Goal: Information Seeking & Learning: Learn about a topic

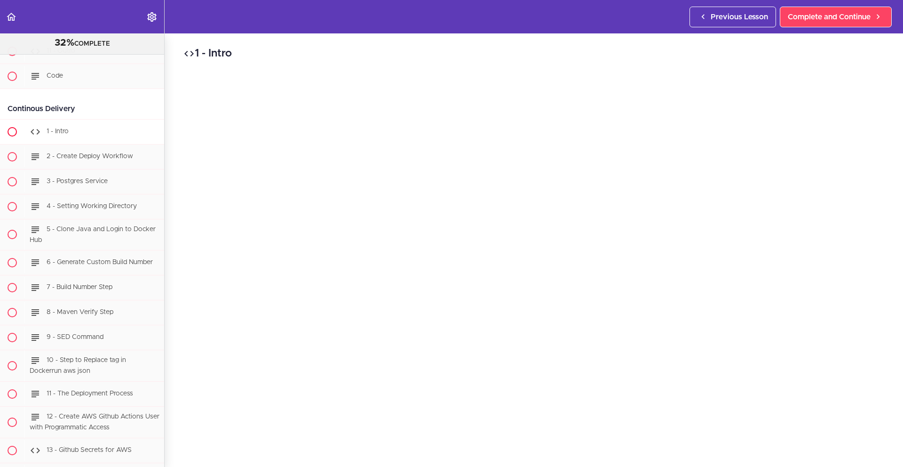
scroll to position [8161, 0]
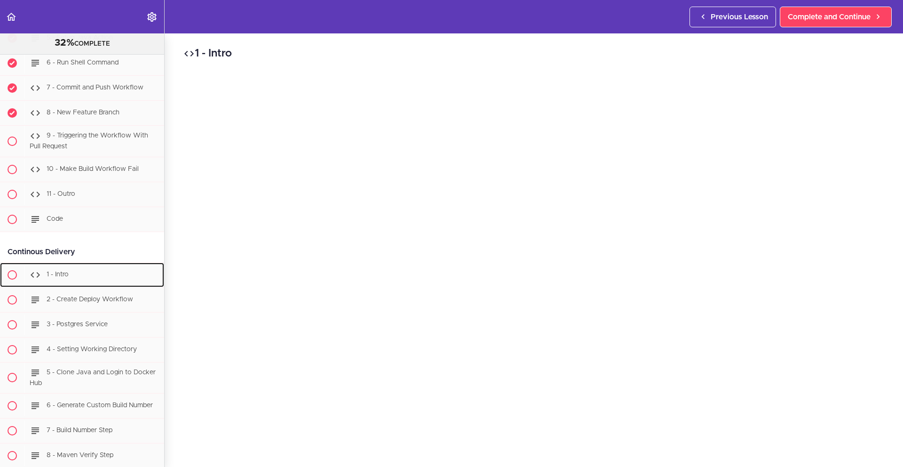
drag, startPoint x: 82, startPoint y: 282, endPoint x: 288, endPoint y: 246, distance: 209.0
click at [85, 285] on div "1 - Intro" at bounding box center [94, 274] width 140 height 21
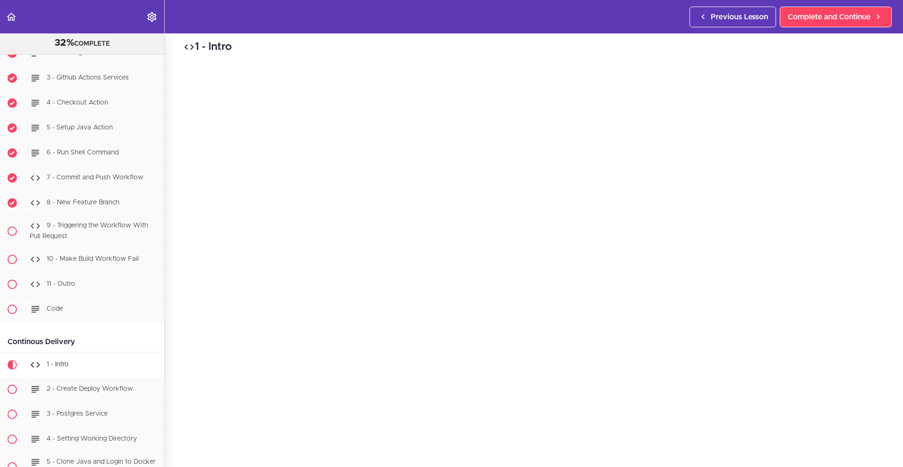
scroll to position [8, 0]
click at [802, 466] on body "Autoplay Autocomplete Previous Lesson Complete and Continue PROFESSIONAL Full S…" at bounding box center [451, 238] width 903 height 476
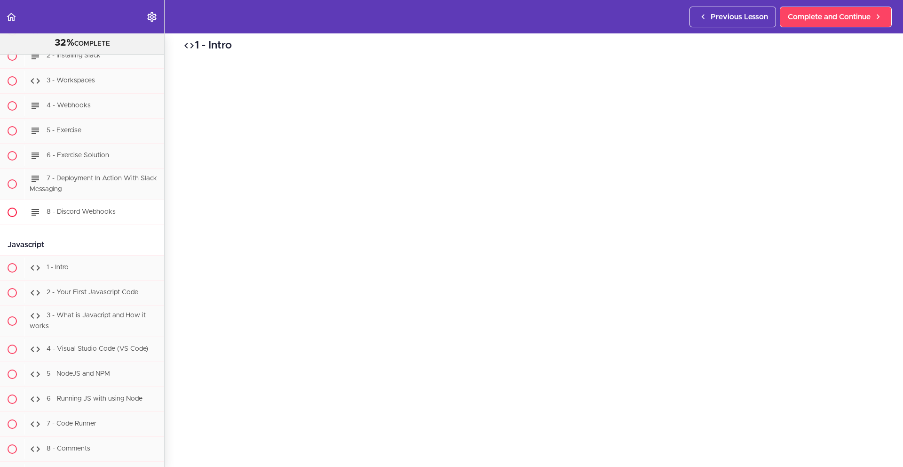
scroll to position [8910, 0]
click at [100, 277] on div "1 - Intro" at bounding box center [94, 266] width 140 height 21
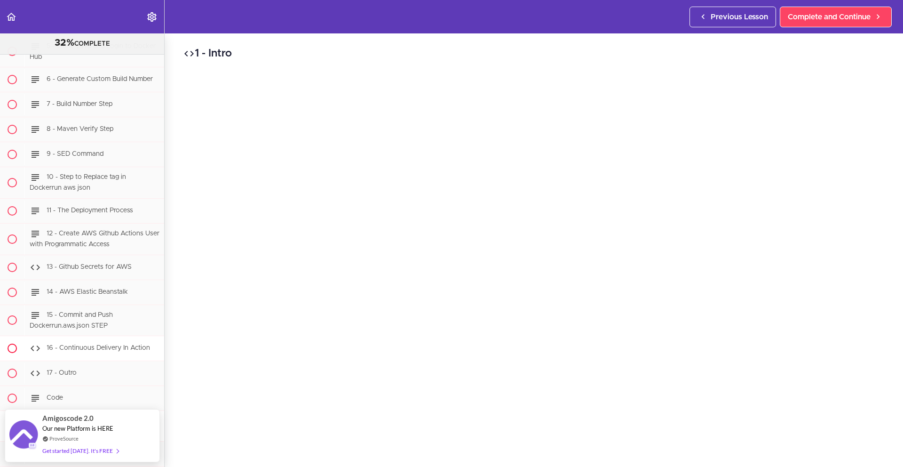
scroll to position [8321, 0]
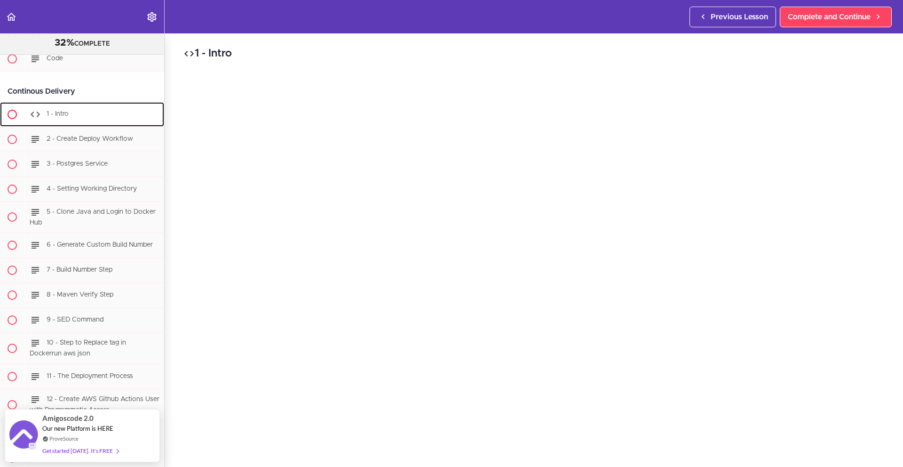
click at [71, 125] on div "1 - Intro" at bounding box center [94, 114] width 140 height 21
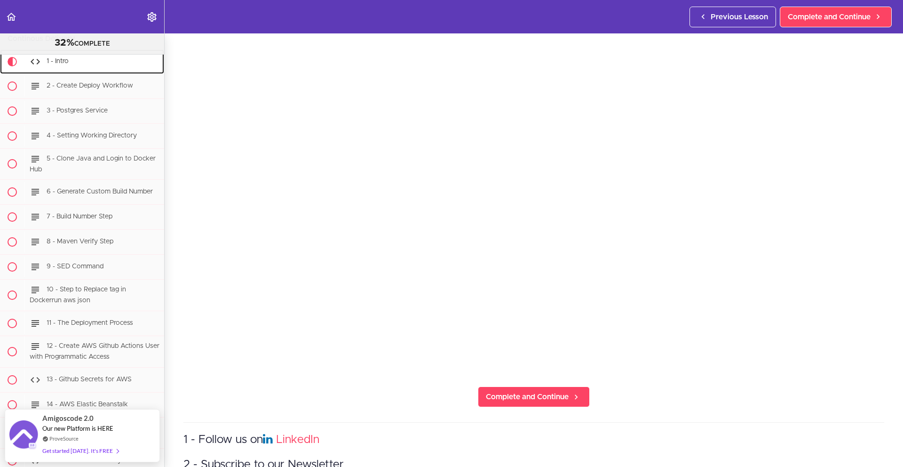
scroll to position [102, 0]
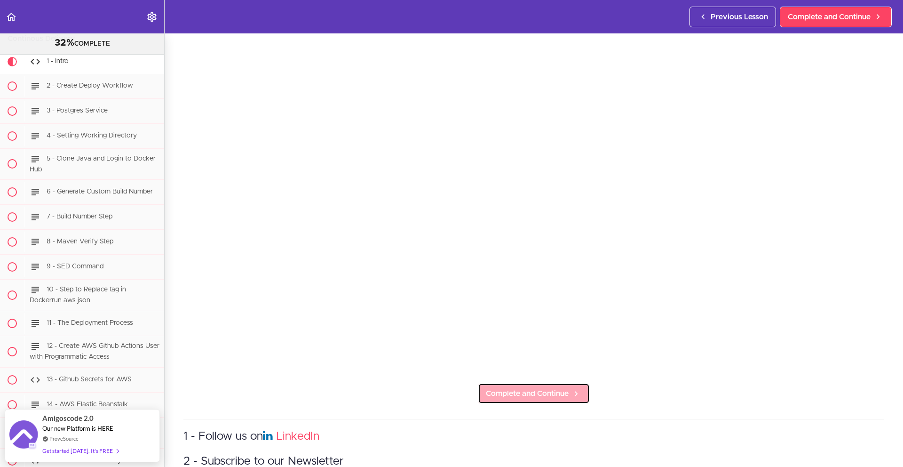
click at [504, 388] on span "Complete and Continue" at bounding box center [527, 393] width 83 height 11
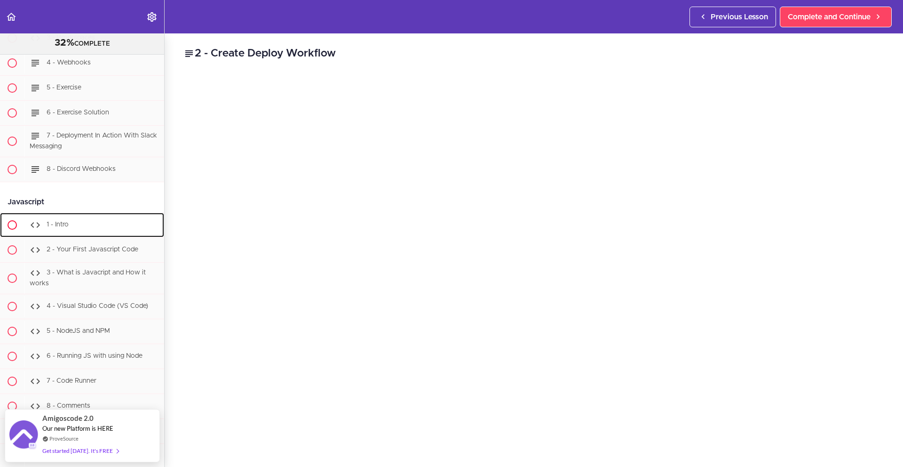
click at [99, 235] on div "1 - Intro" at bounding box center [94, 224] width 140 height 21
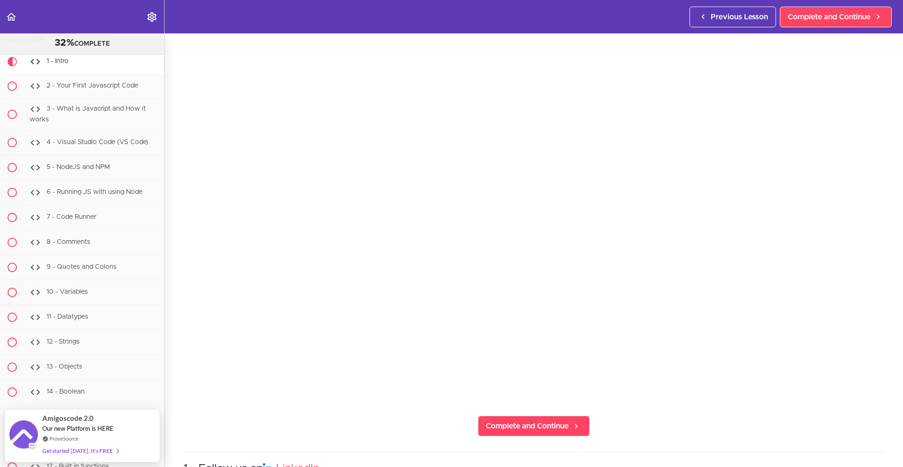
scroll to position [79, 0]
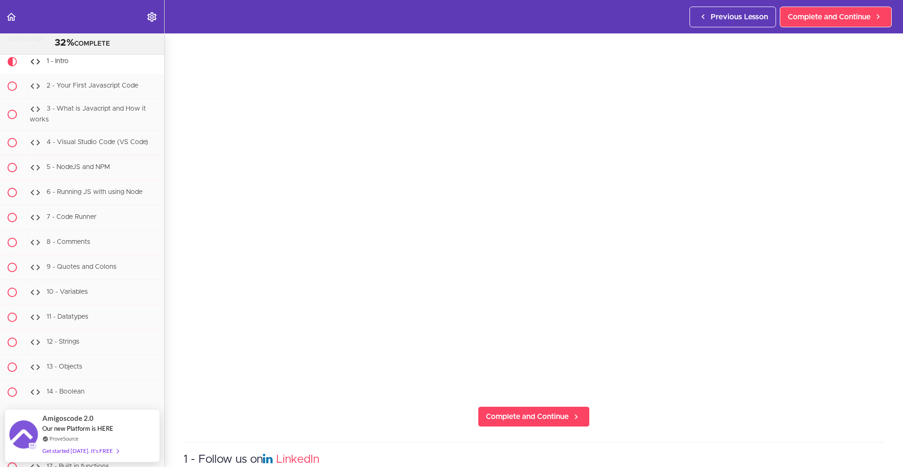
drag, startPoint x: 781, startPoint y: 400, endPoint x: 788, endPoint y: 389, distance: 13.3
click at [782, 399] on section "PROFESSIONAL Full Stack Developer 32% COMPLETE Java Master Class 1 - Java Maste…" at bounding box center [451, 249] width 903 height 433
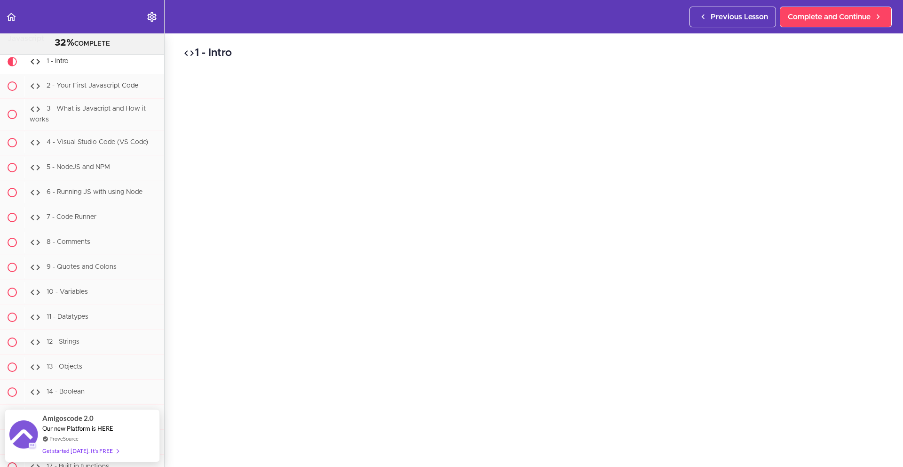
scroll to position [0, 0]
click at [120, 130] on div "3 - What is Javacript and How it works" at bounding box center [94, 114] width 140 height 31
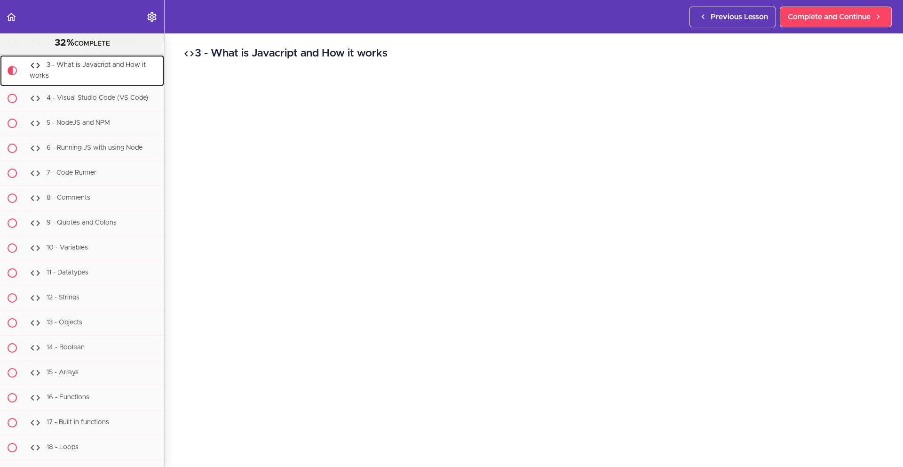
scroll to position [9165, 0]
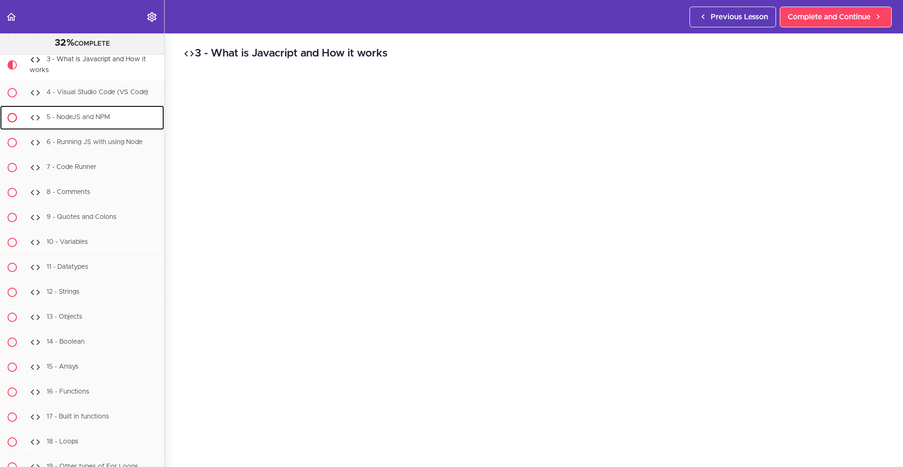
click at [108, 120] on span "5 - NodeJS and NPM" at bounding box center [78, 117] width 63 height 7
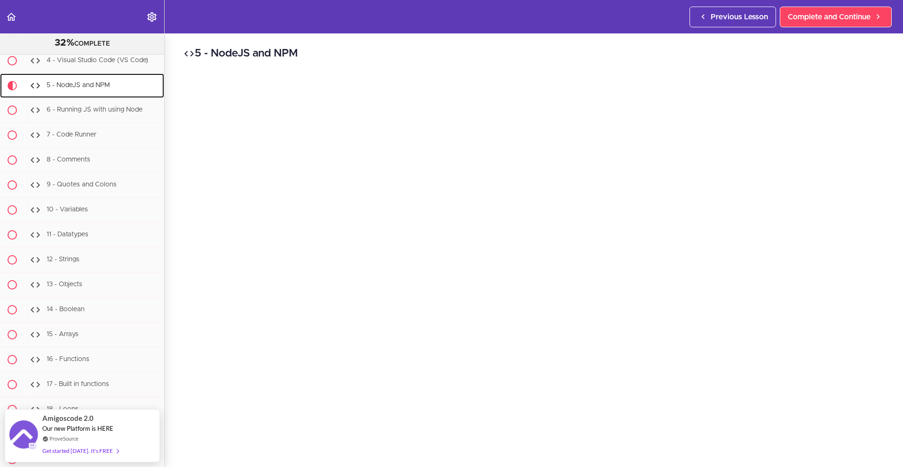
scroll to position [9143, 0]
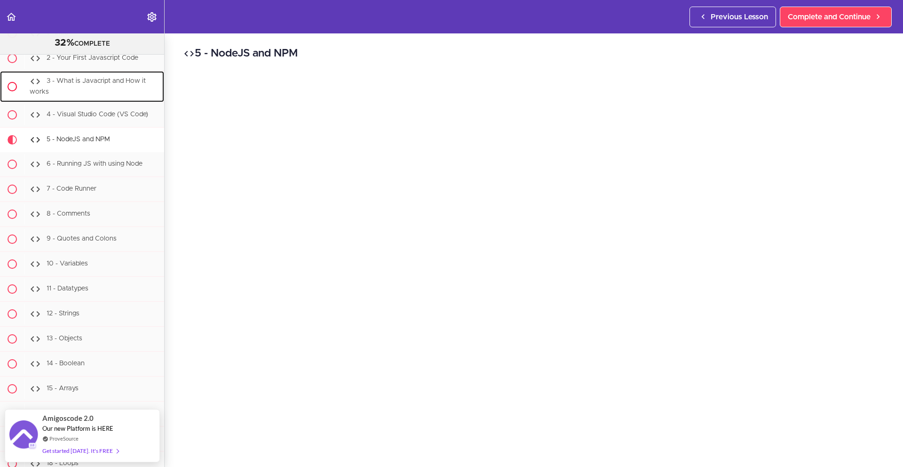
click at [106, 102] on div "3 - What is Javacript and How it works" at bounding box center [94, 86] width 140 height 31
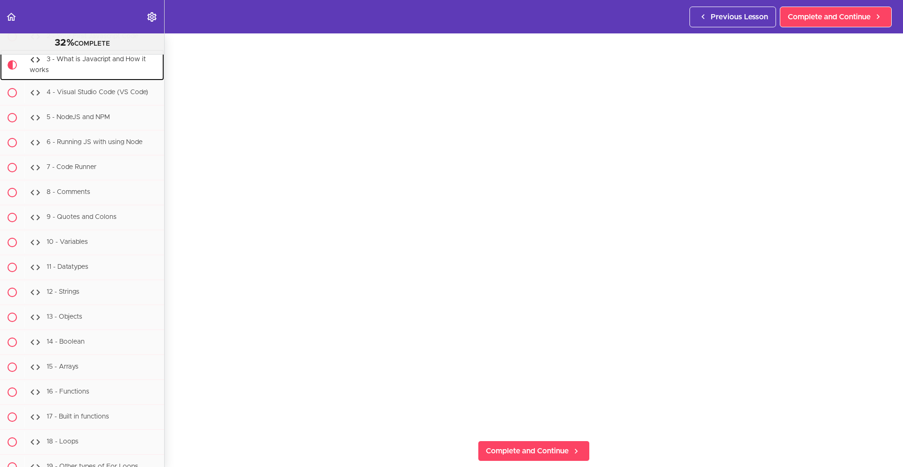
scroll to position [186, 0]
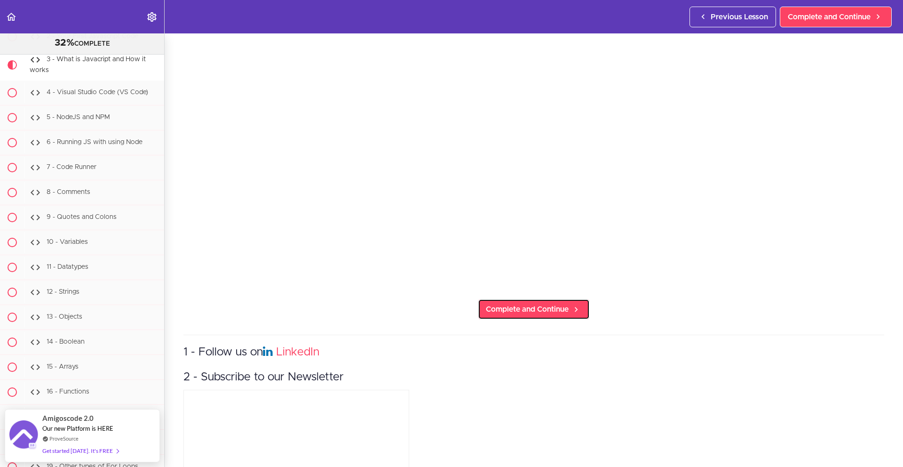
drag, startPoint x: 492, startPoint y: 309, endPoint x: 470, endPoint y: 304, distance: 23.2
click at [492, 309] on span "Complete and Continue" at bounding box center [527, 308] width 83 height 11
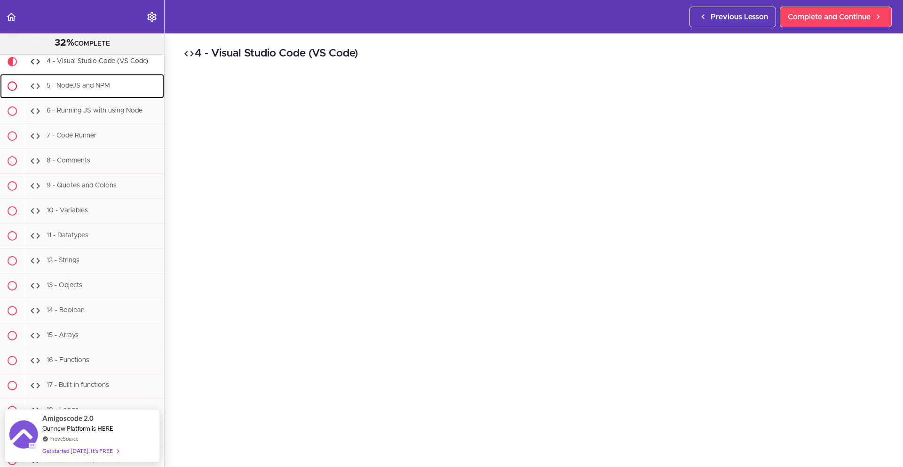
click at [111, 96] on div "5 - NodeJS and NPM" at bounding box center [94, 86] width 140 height 21
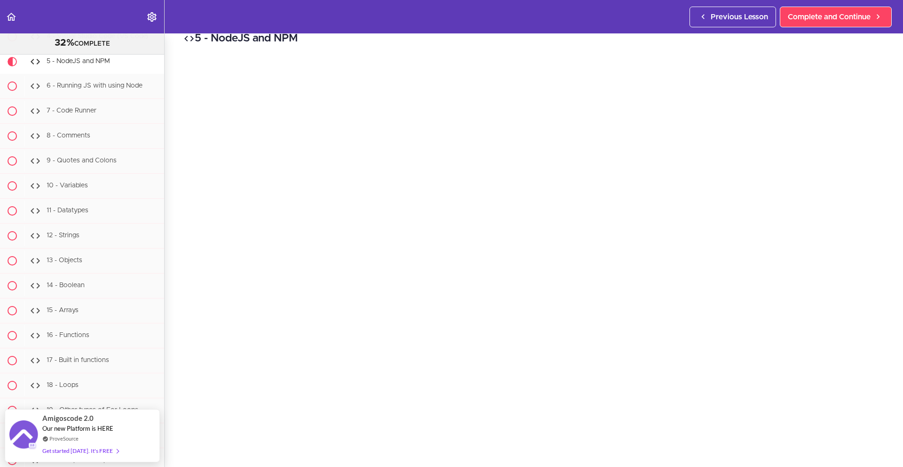
scroll to position [32, 0]
click at [778, 444] on section "PROFESSIONAL Full Stack Developer 32% COMPLETE Java Master Class 1 - Java Maste…" at bounding box center [451, 249] width 903 height 433
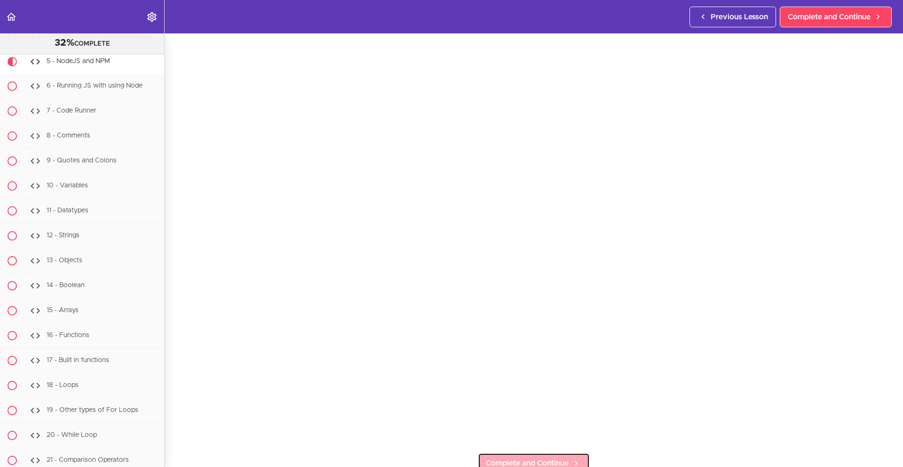
click at [503, 457] on span "Complete and Continue" at bounding box center [527, 462] width 83 height 11
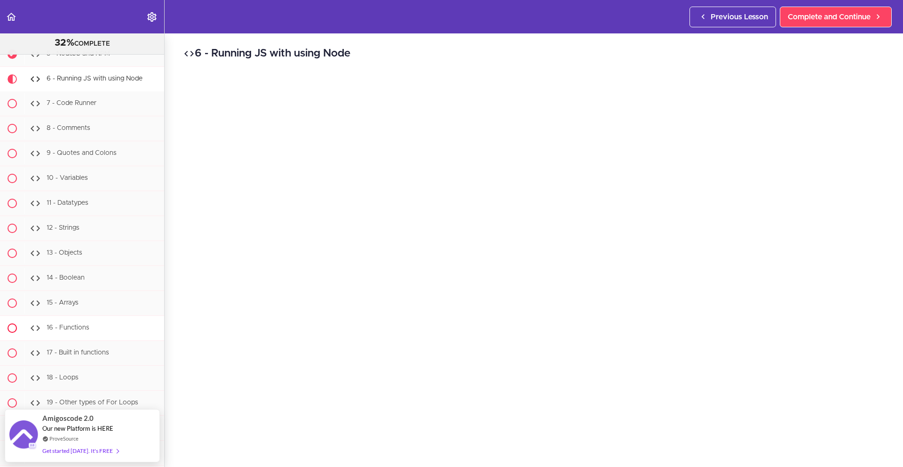
scroll to position [9171, 0]
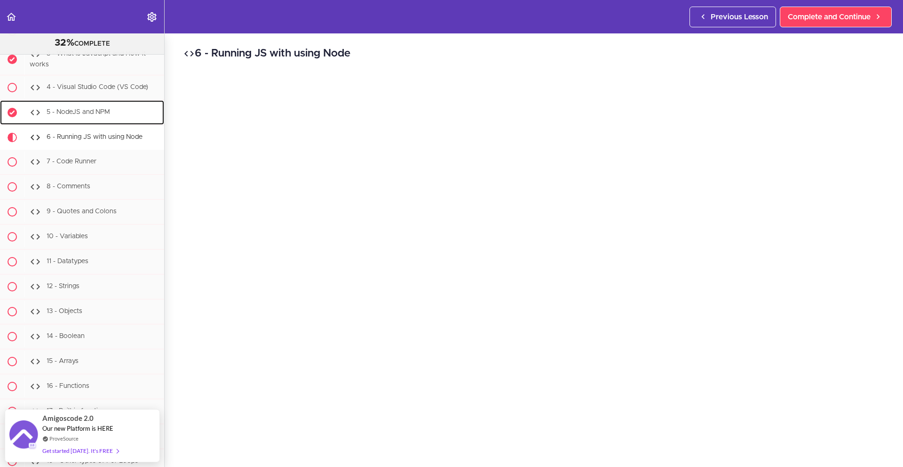
click at [107, 125] on link "5 - NodeJS and NPM" at bounding box center [82, 112] width 164 height 24
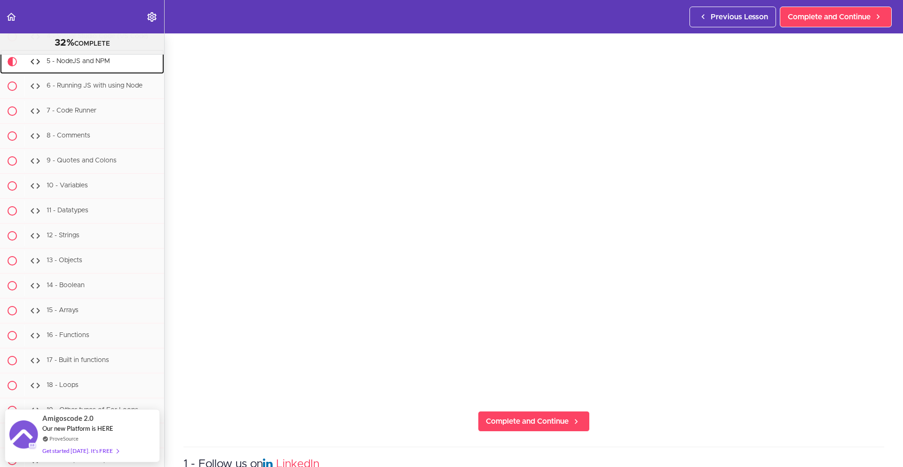
scroll to position [73, 0]
click at [98, 96] on div "6 - Running JS with using Node" at bounding box center [94, 86] width 140 height 21
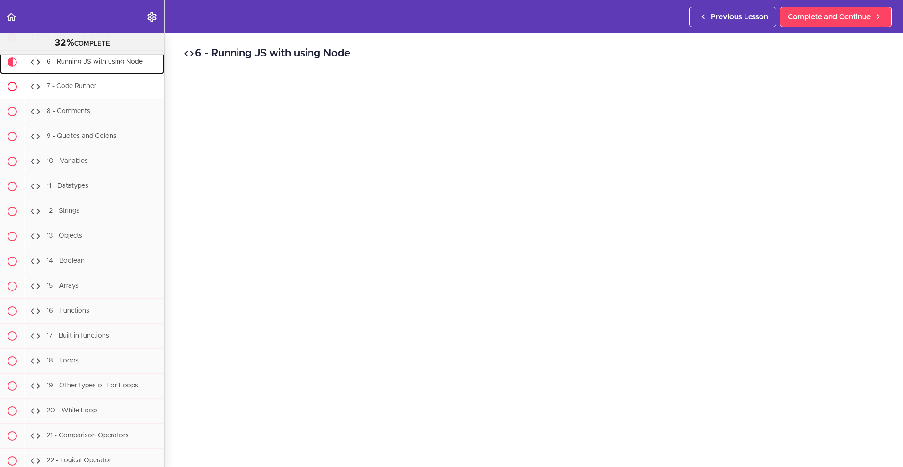
scroll to position [9246, 0]
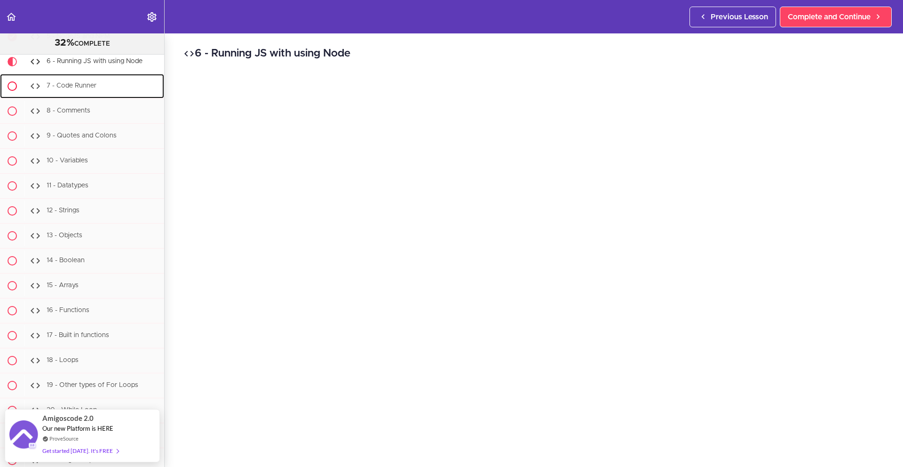
click at [94, 96] on div "7 - Code Runner" at bounding box center [94, 86] width 140 height 21
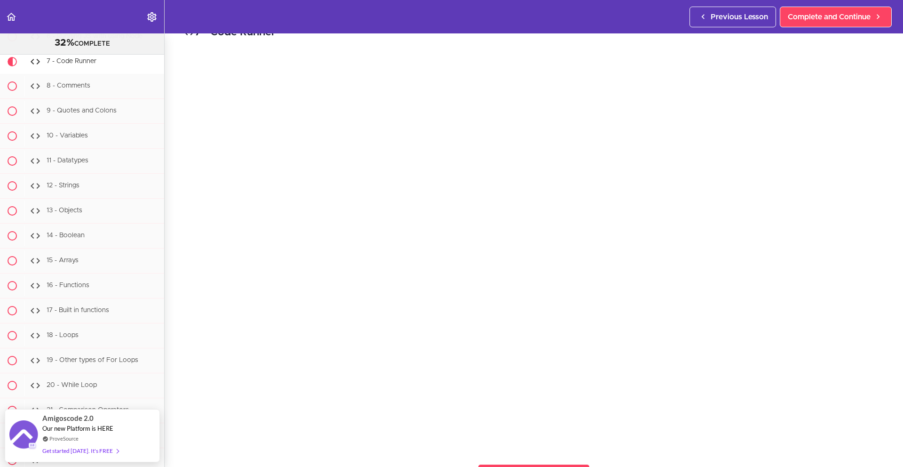
scroll to position [24, 0]
click at [761, 454] on section "PROFESSIONAL Full Stack Developer 32% COMPLETE Java Master Class 1 - Java Maste…" at bounding box center [451, 249] width 903 height 433
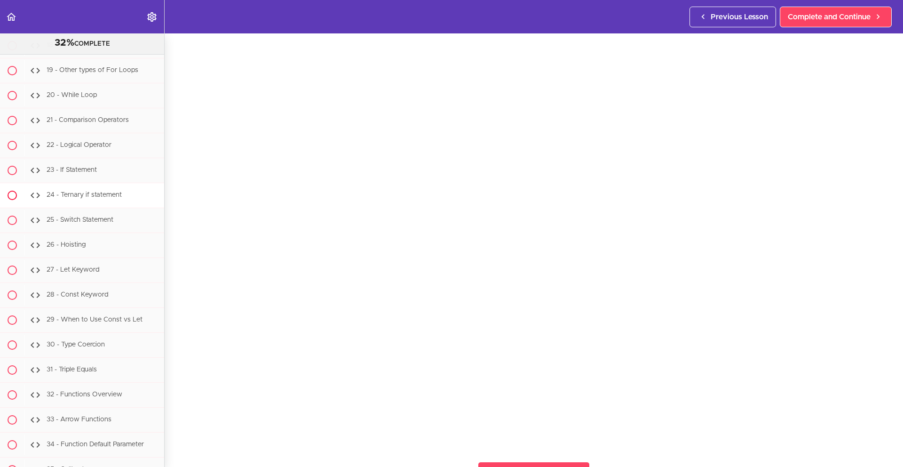
scroll to position [9619, 0]
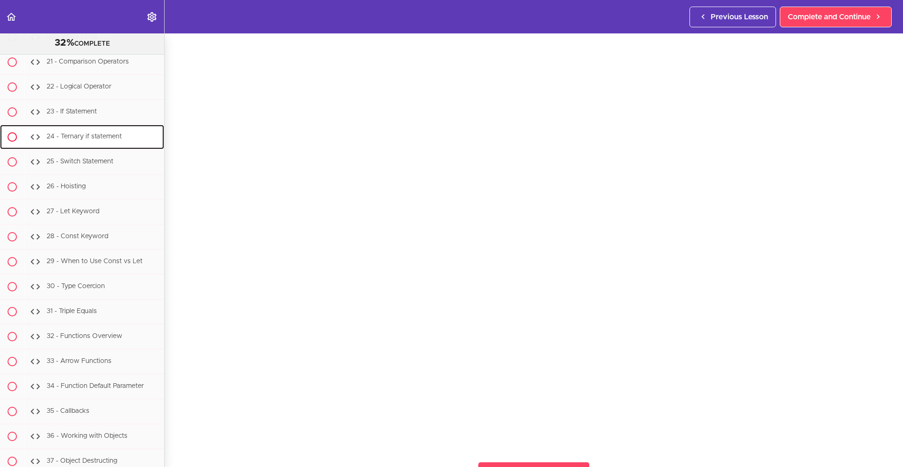
click at [93, 140] on span "24 - Ternary if statement" at bounding box center [84, 136] width 75 height 7
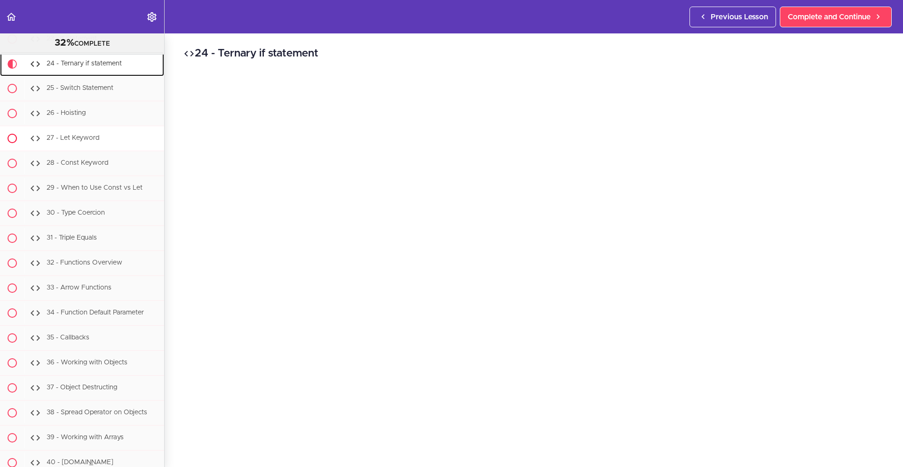
scroll to position [9695, 0]
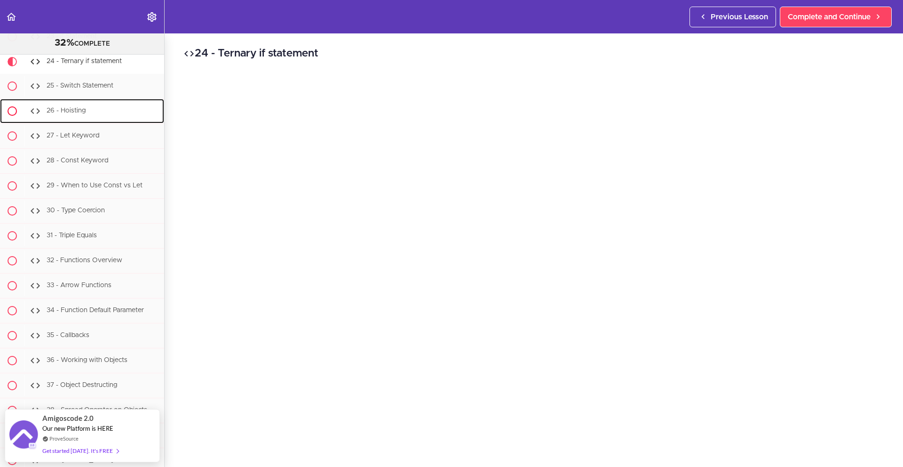
click at [95, 121] on div "26 - Hoisting" at bounding box center [94, 111] width 140 height 21
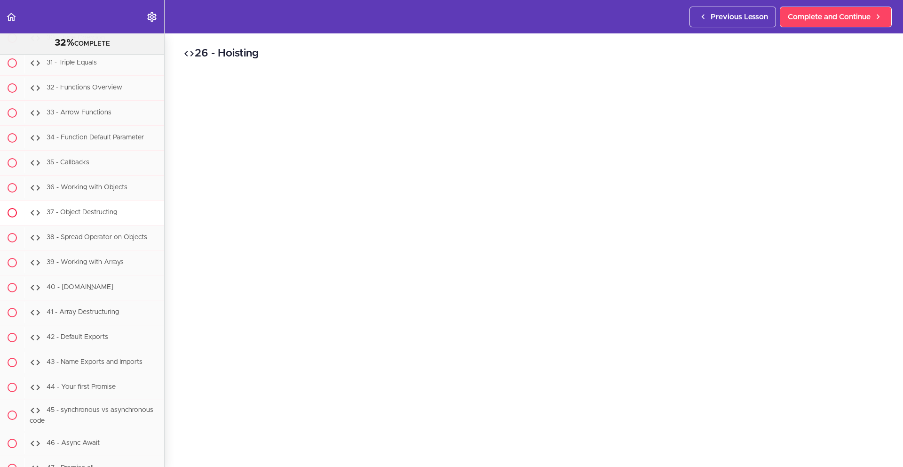
scroll to position [9883, 0]
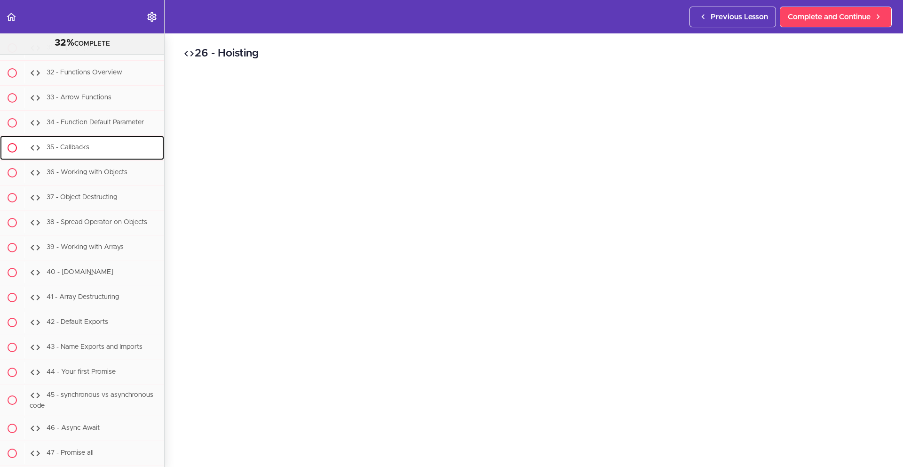
click at [116, 158] on div "35 - Callbacks" at bounding box center [94, 147] width 140 height 21
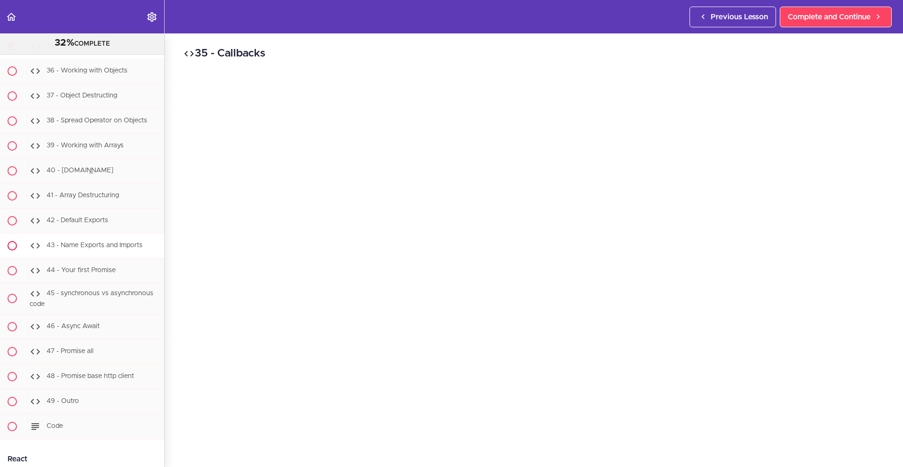
scroll to position [9982, 0]
click at [127, 283] on div "44 - Your first Promise" at bounding box center [94, 272] width 140 height 21
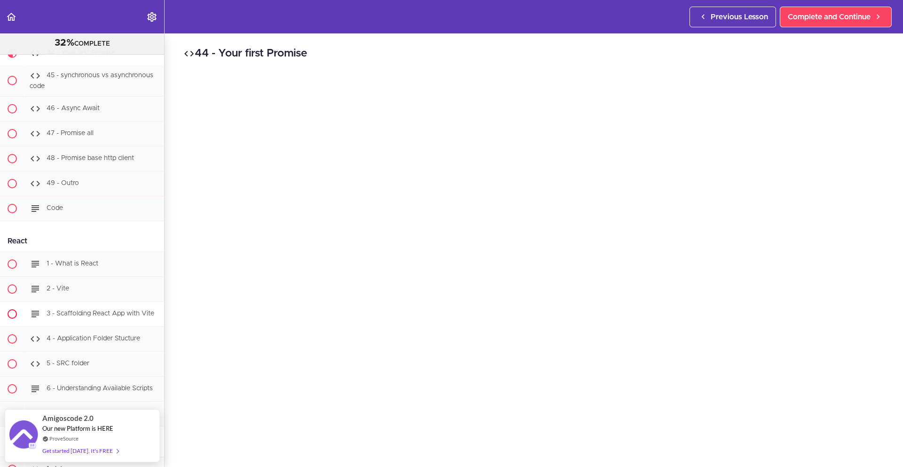
scroll to position [10269, 0]
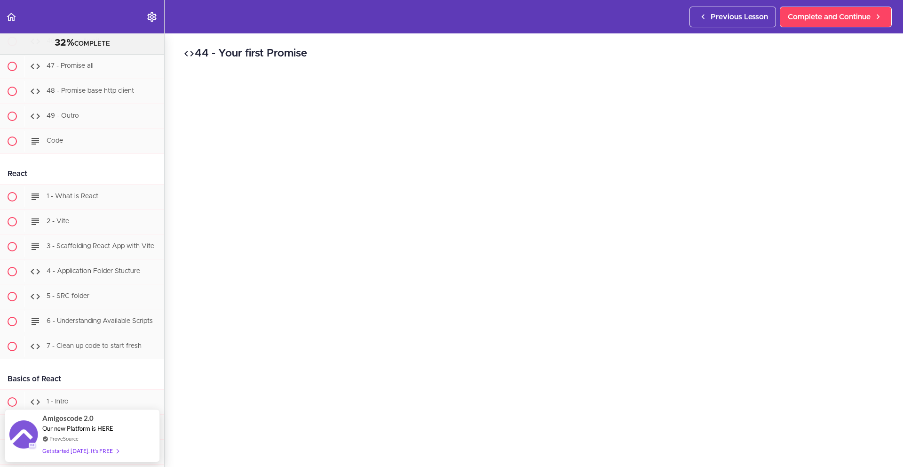
click at [106, 184] on div "React" at bounding box center [82, 173] width 164 height 21
click at [105, 207] on div "1 - What is React" at bounding box center [94, 196] width 140 height 21
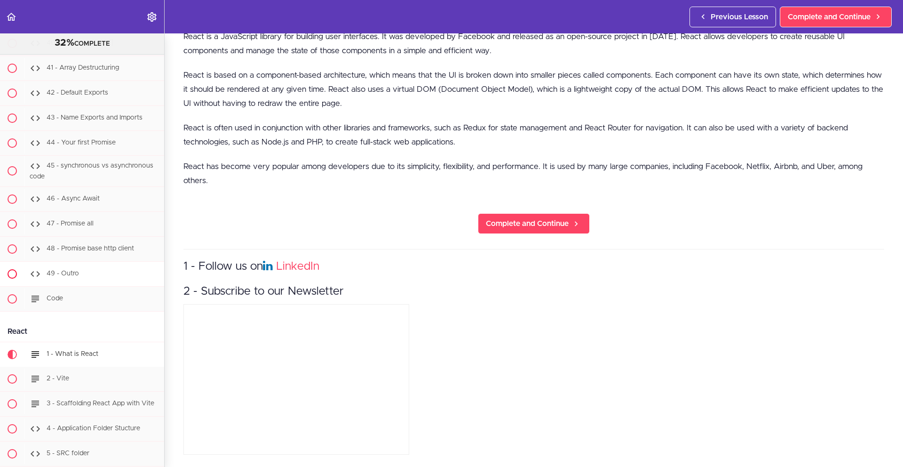
scroll to position [10222, 0]
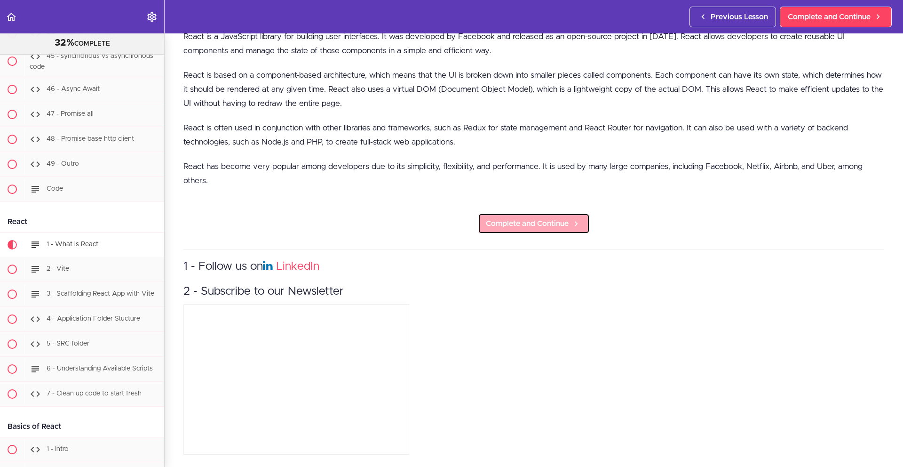
click at [530, 221] on span "Complete and Continue" at bounding box center [527, 223] width 83 height 11
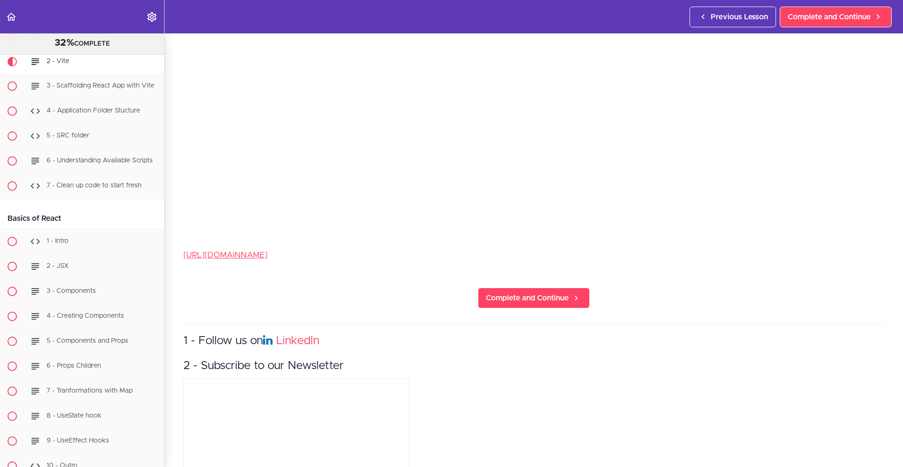
scroll to position [239, 0]
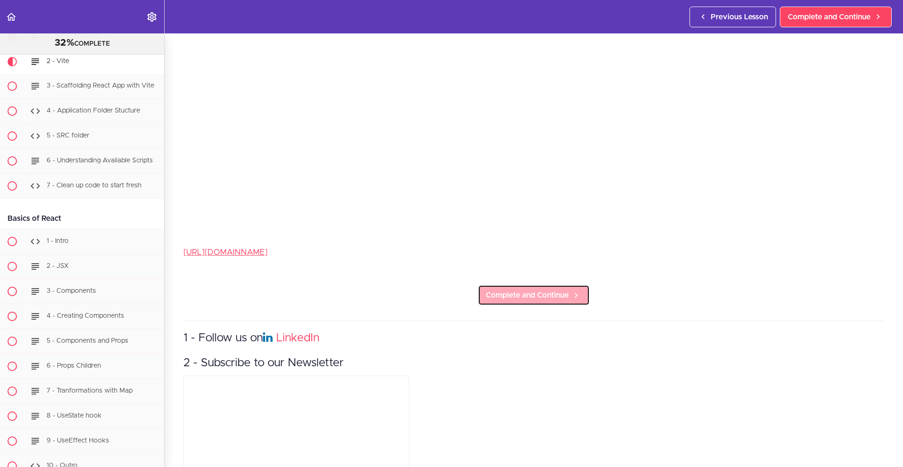
click at [529, 297] on link "Complete and Continue" at bounding box center [534, 295] width 112 height 21
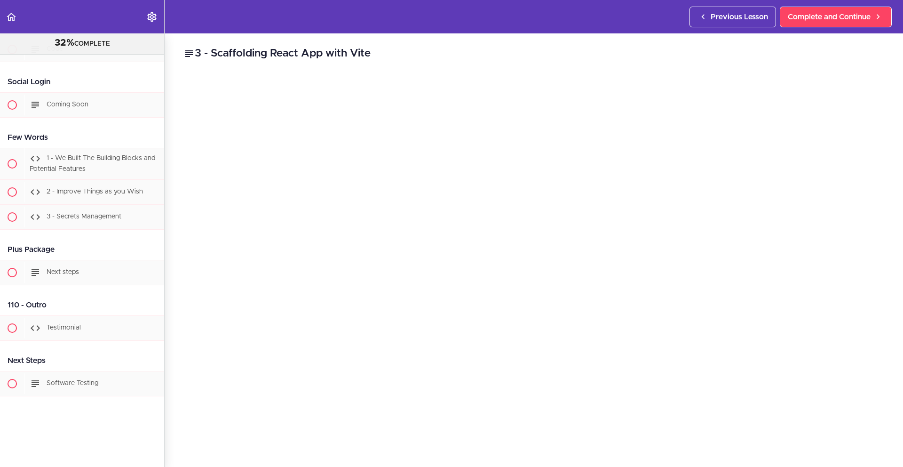
scroll to position [23952, 0]
